Goal: Transaction & Acquisition: Download file/media

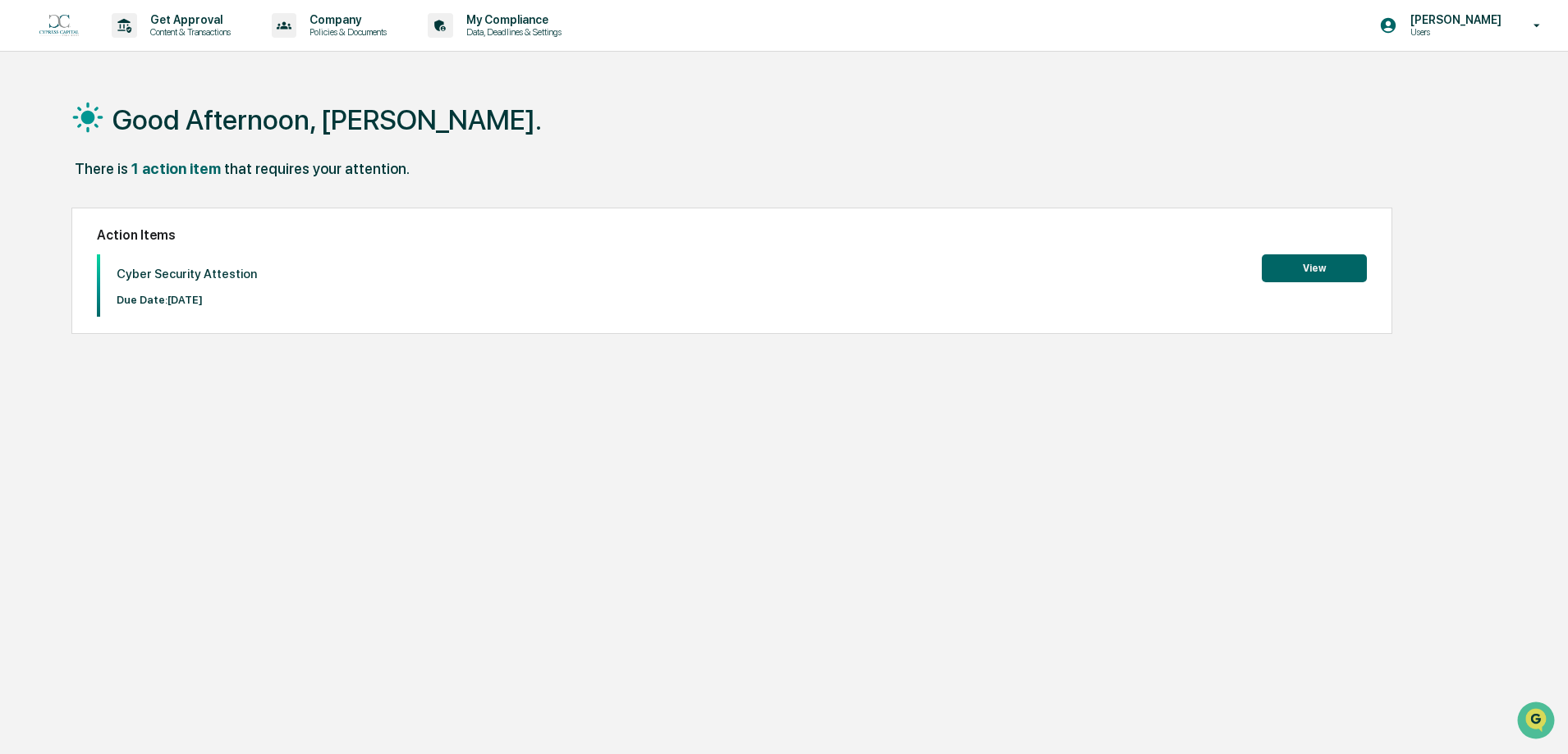
click at [62, 23] on img at bounding box center [59, 26] width 39 height 23
click at [1533, 23] on icon at bounding box center [1537, 25] width 29 height 16
click at [1509, 85] on li "Switch to Admin view..." at bounding box center [1448, 84] width 230 height 30
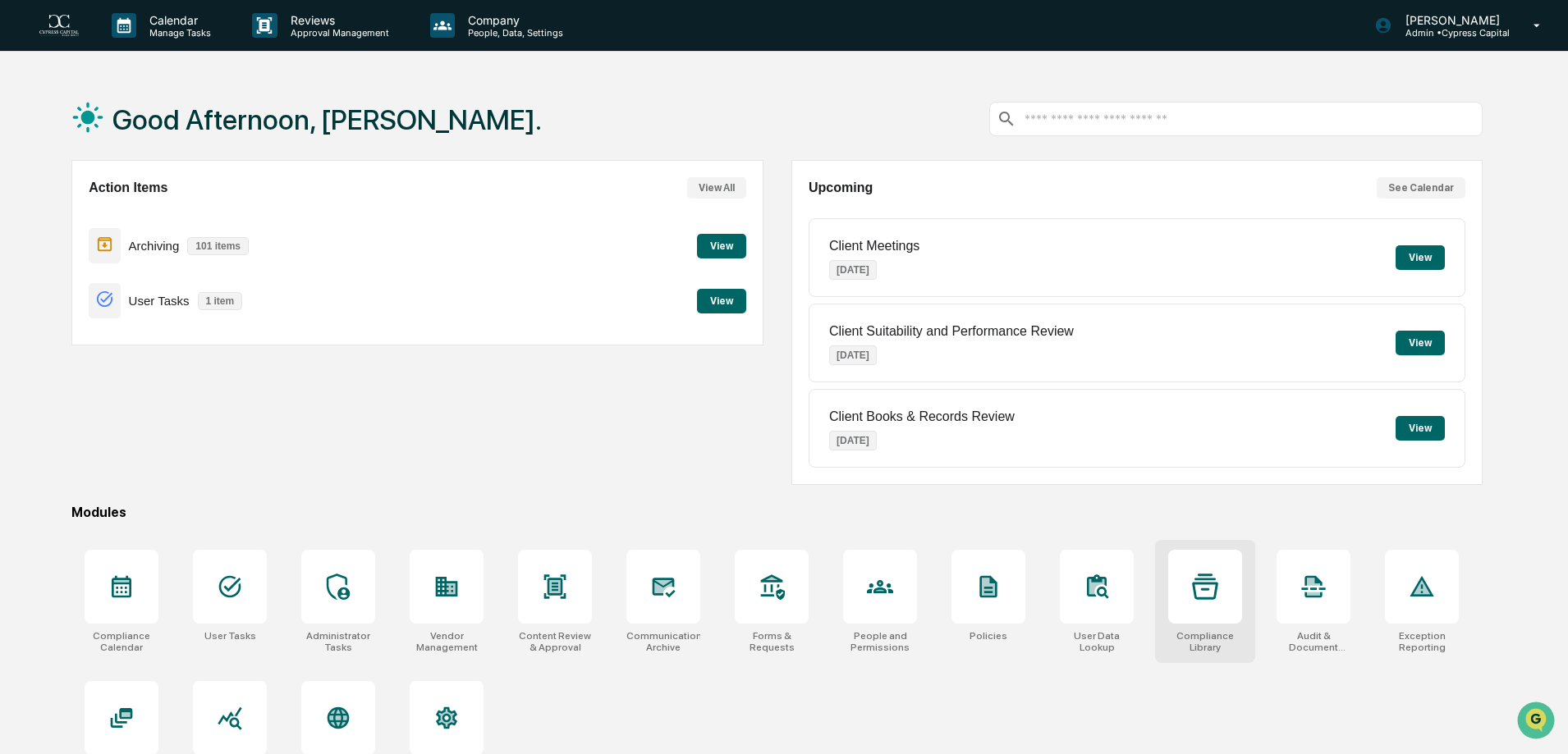
click at [1203, 594] on icon at bounding box center [1205, 587] width 26 height 26
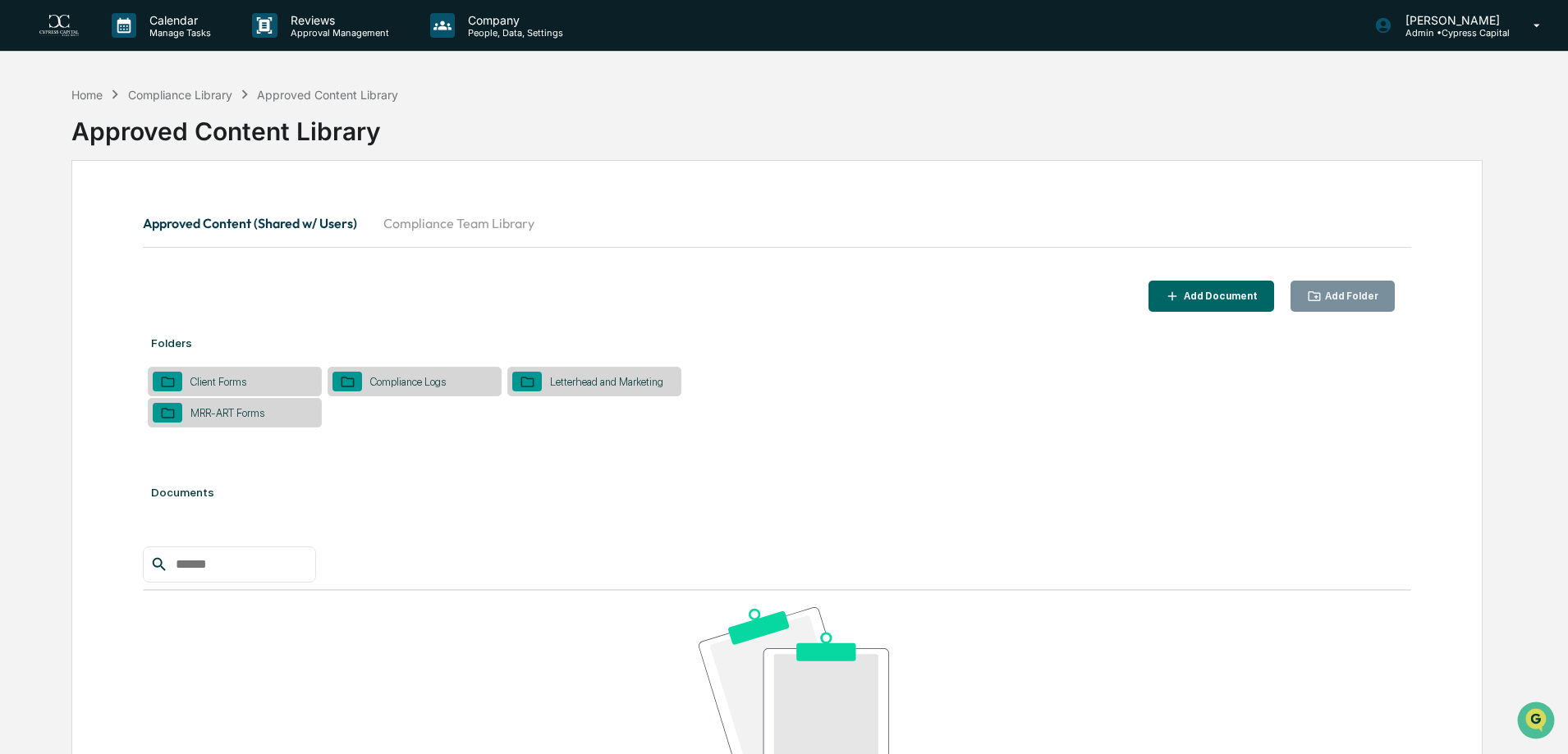
click at [460, 224] on button "Compliance Team Library" at bounding box center [458, 223] width 178 height 39
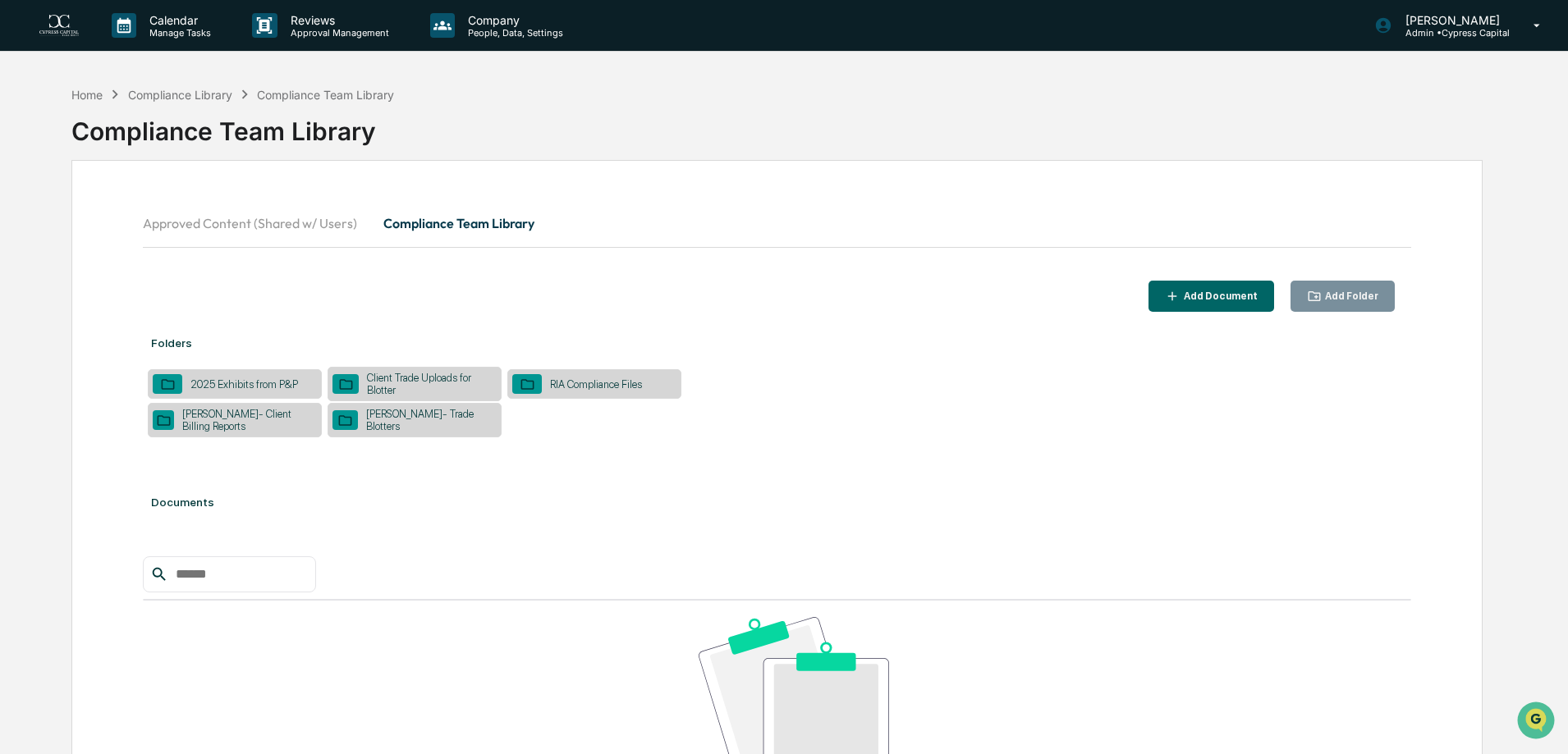
click at [416, 415] on div "[PERSON_NAME]- Trade Blotters" at bounding box center [427, 420] width 139 height 24
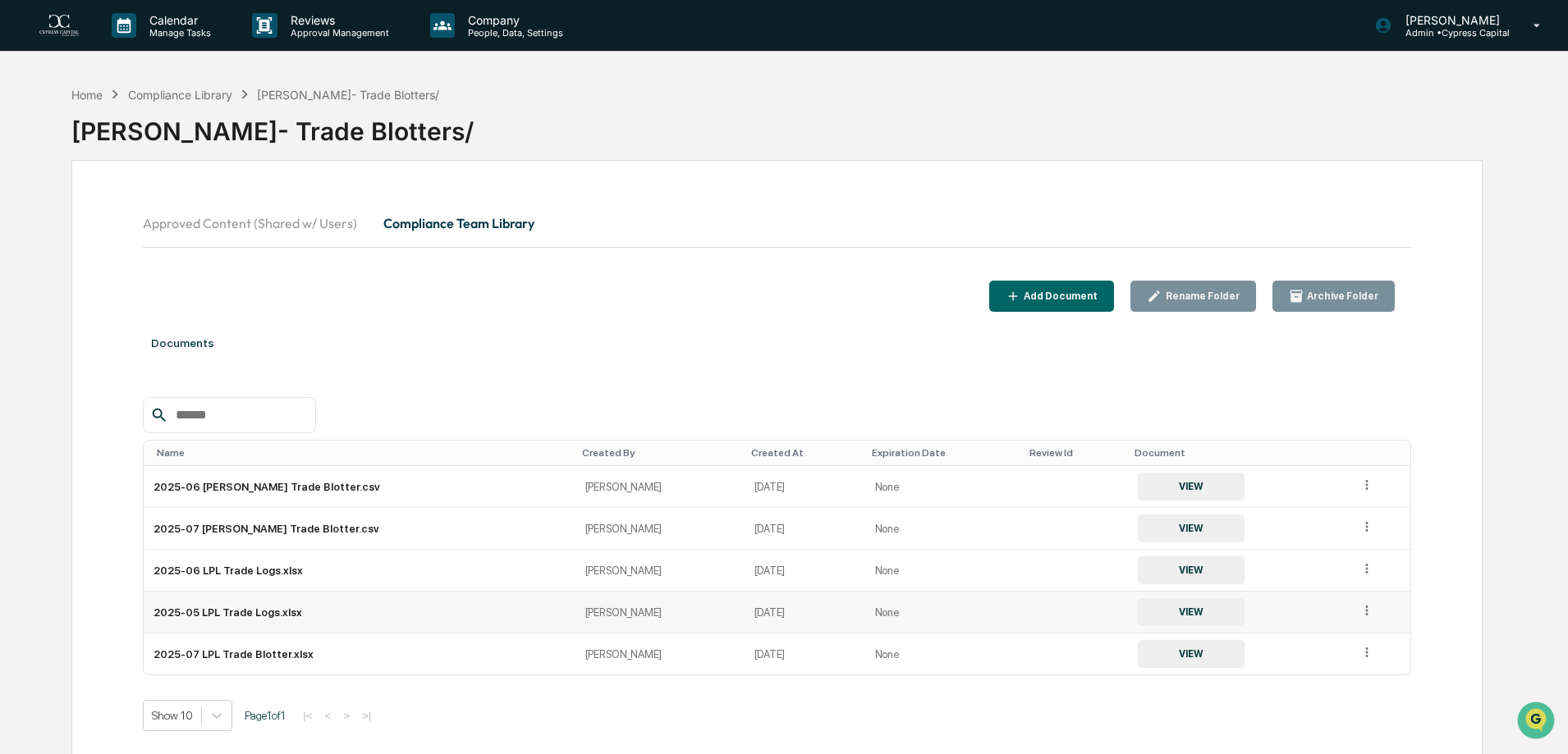
click at [1138, 613] on button "VIEW" at bounding box center [1191, 612] width 107 height 28
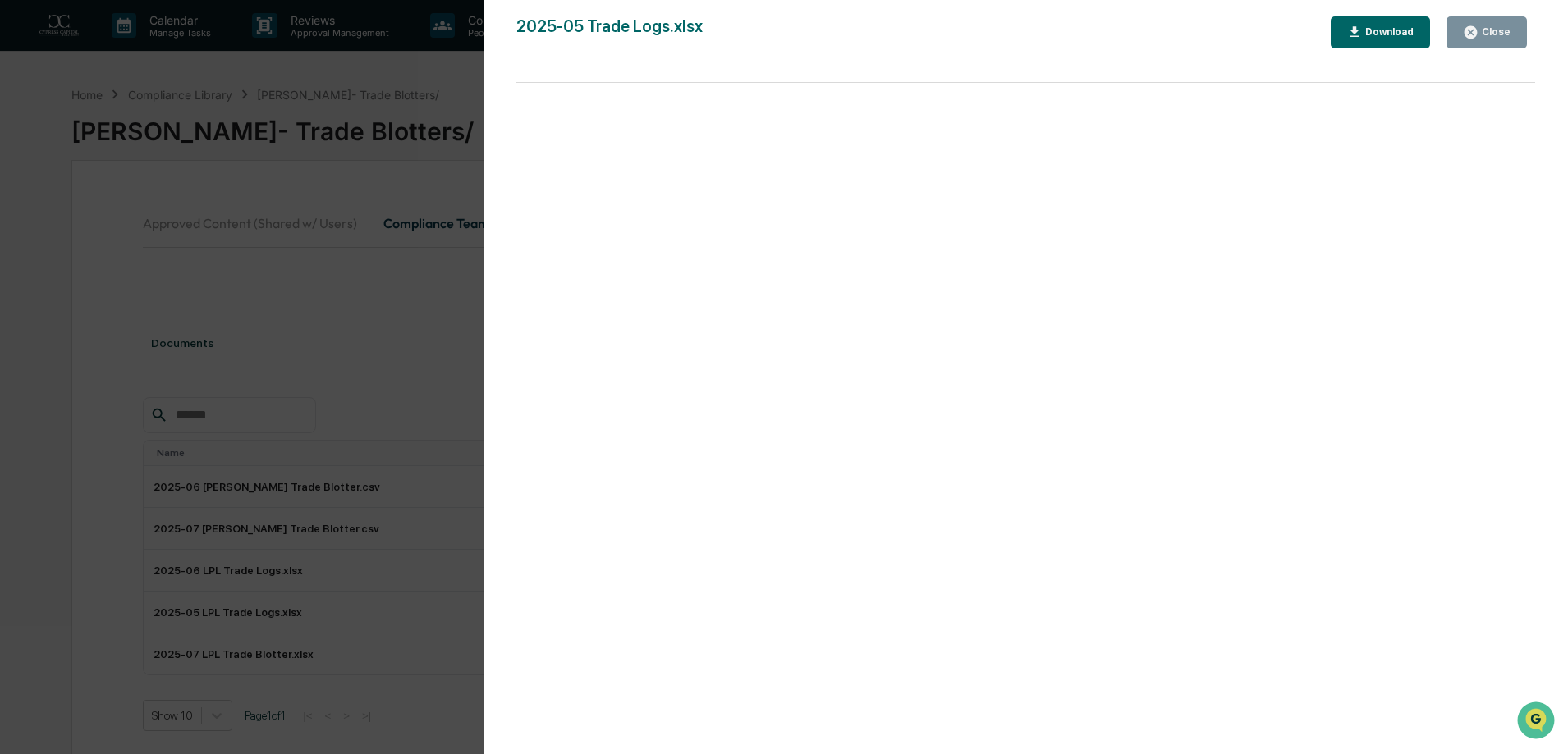
click at [1393, 37] on div "Download" at bounding box center [1387, 32] width 52 height 11
click at [131, 221] on div "Version History [DATE] 06:35 PM [PERSON_NAME] 2025-05 Trade Logs.xlsx Close Dow…" at bounding box center [784, 377] width 1568 height 754
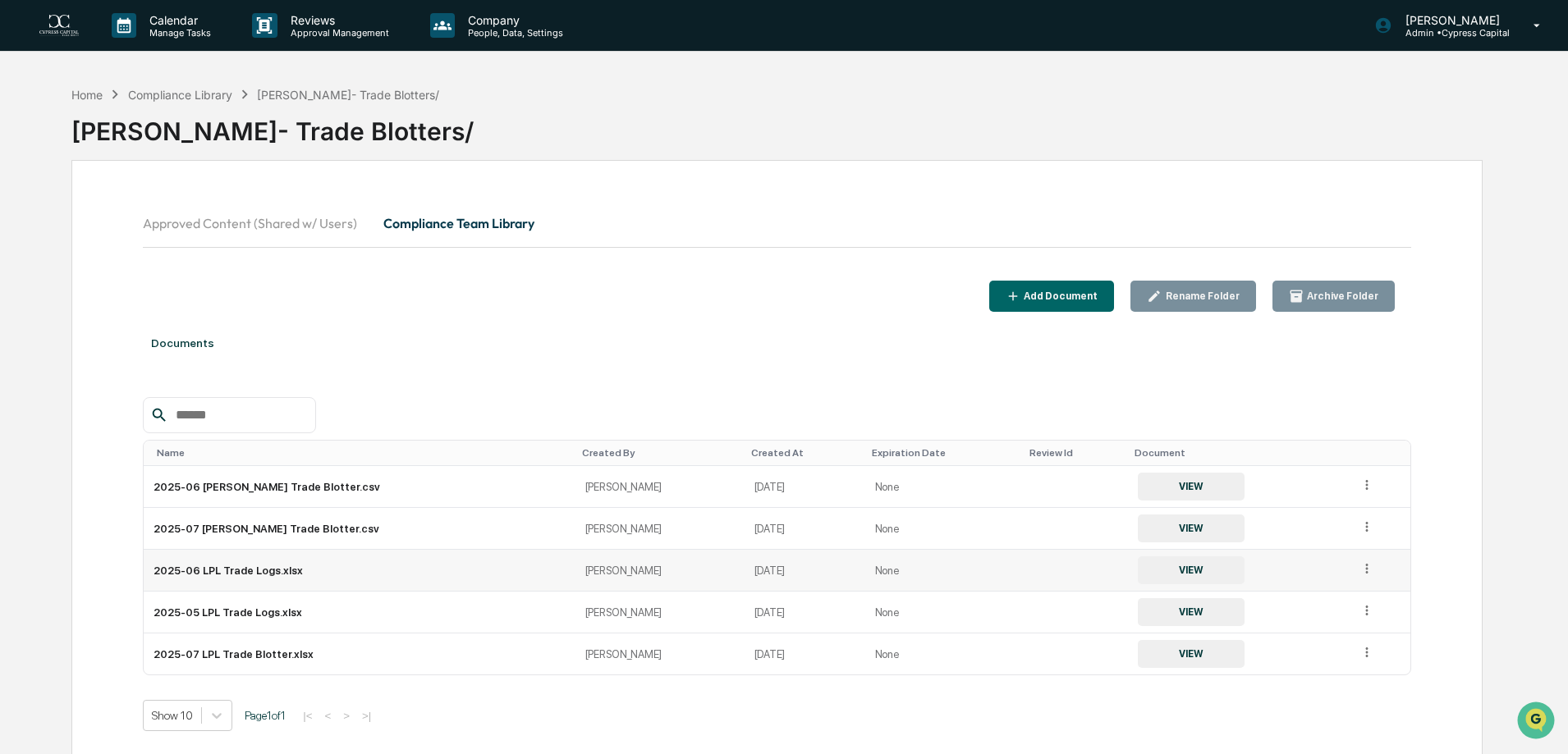
click at [1138, 568] on button "VIEW" at bounding box center [1191, 570] width 107 height 28
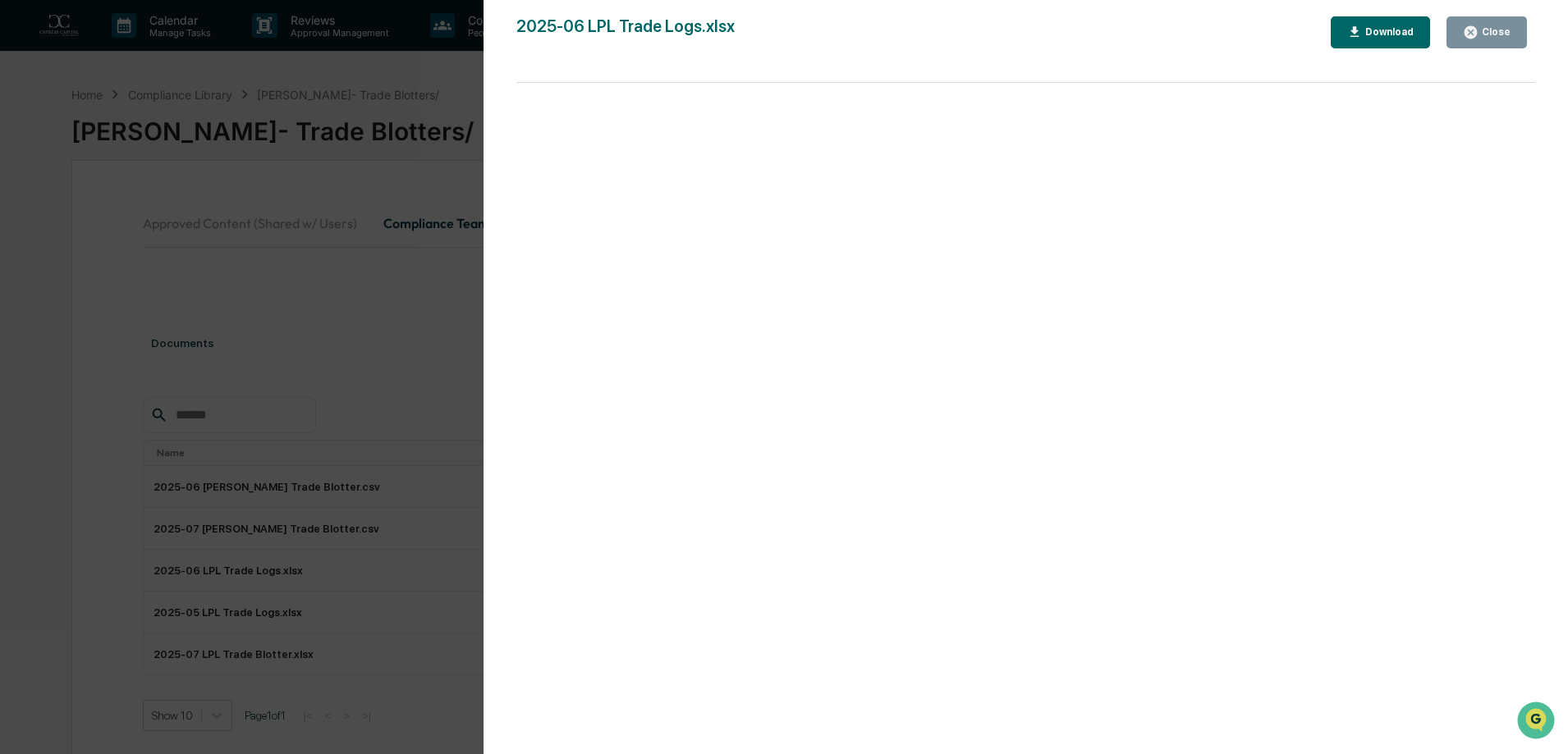
click at [1395, 29] on div "Download" at bounding box center [1387, 32] width 52 height 11
click at [129, 490] on div "Version History [DATE] 06:37 PM [PERSON_NAME] 2025-06 LPL Trade Logs.xlsx Close…" at bounding box center [784, 377] width 1568 height 754
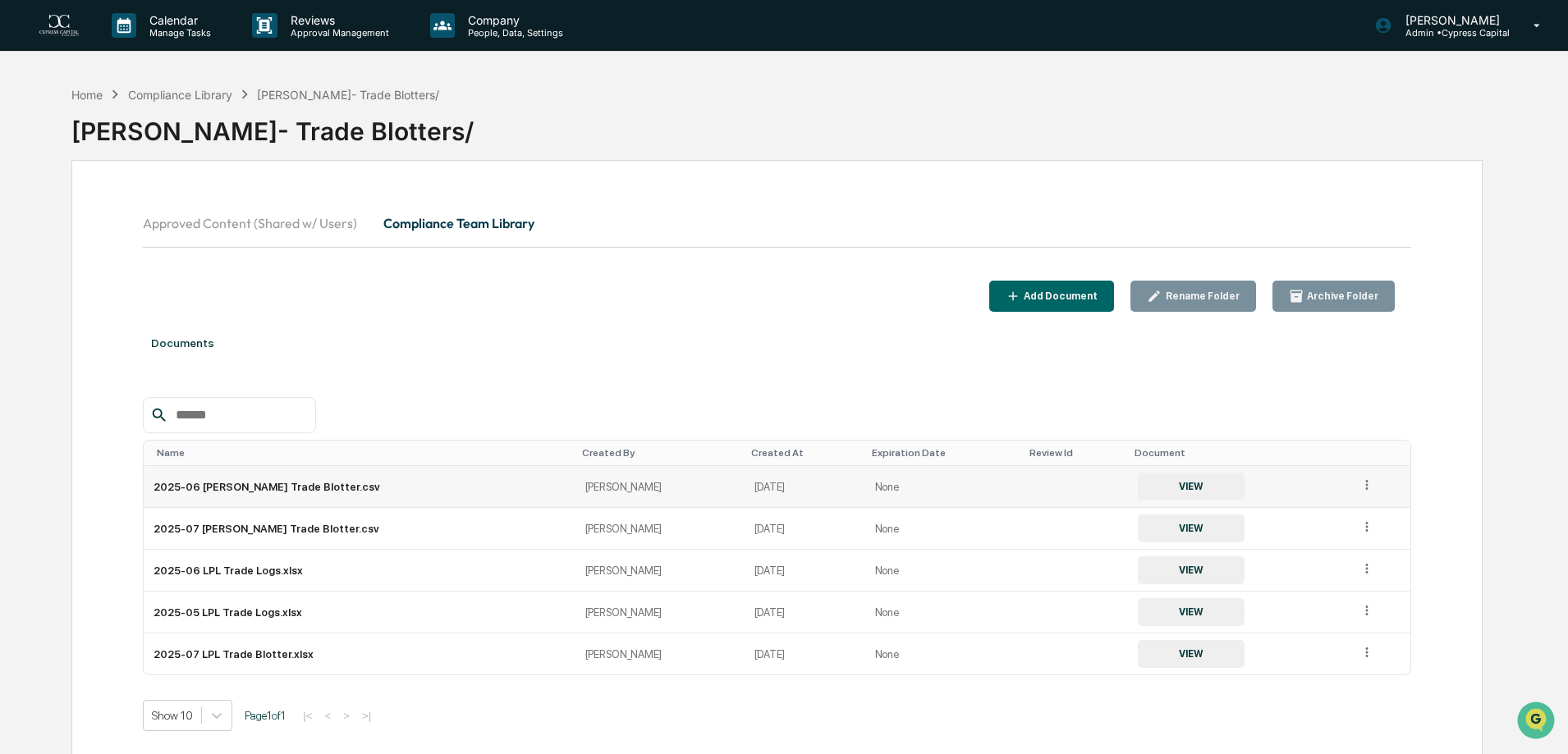
click at [1138, 483] on button "VIEW" at bounding box center [1191, 486] width 107 height 28
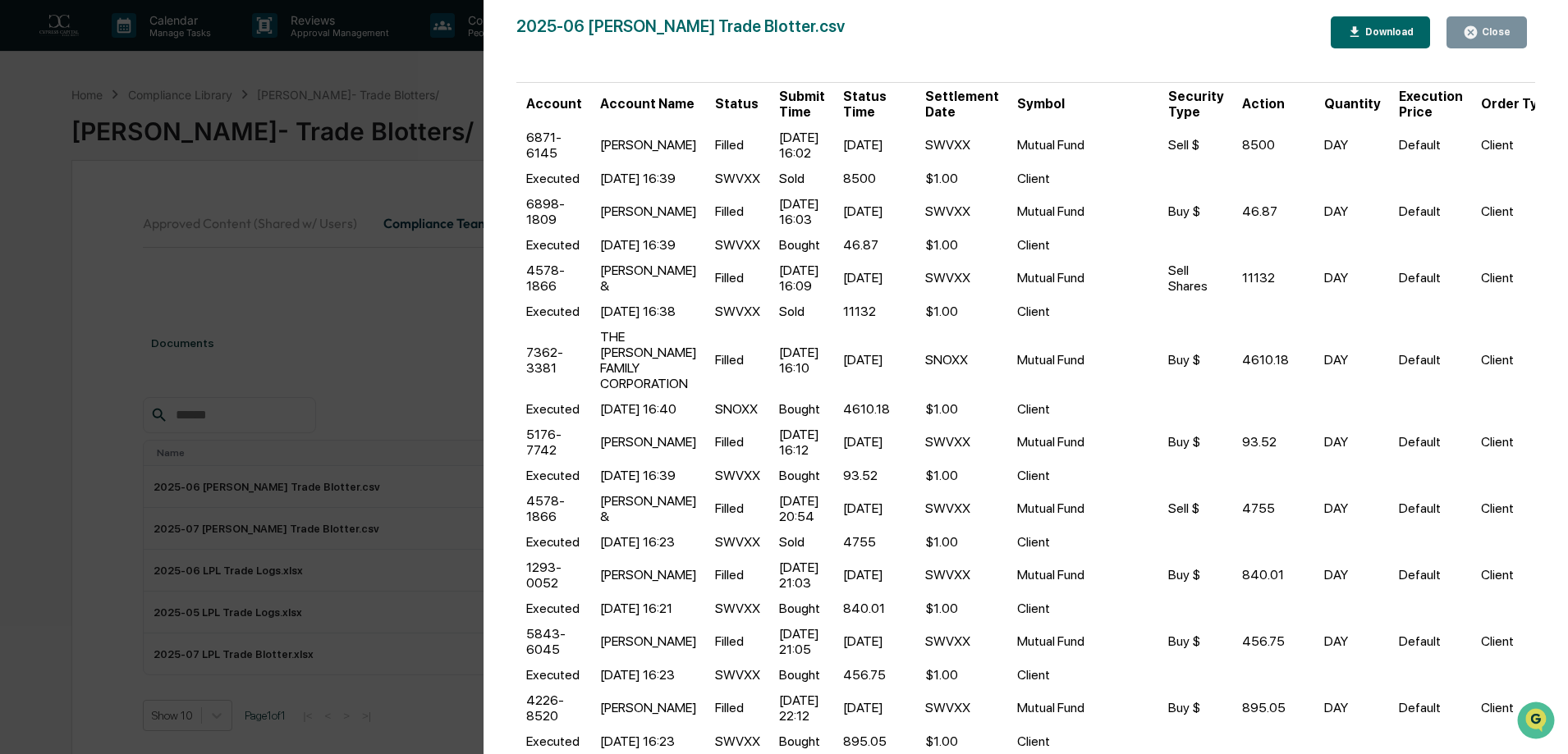
click at [1402, 35] on div "Download" at bounding box center [1387, 32] width 52 height 11
click at [78, 383] on div "Version History [DATE] 02:56 PM [PERSON_NAME] 2025-06 [PERSON_NAME] Trade Blott…" at bounding box center [784, 377] width 1568 height 754
